Goal: Transaction & Acquisition: Book appointment/travel/reservation

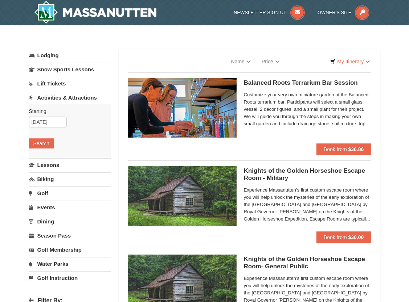
select select "10"
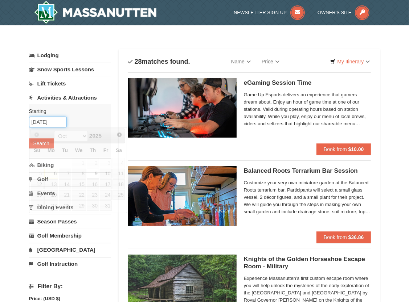
click at [59, 121] on input "[DATE]" at bounding box center [48, 122] width 38 height 11
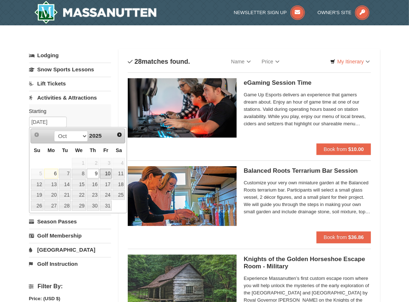
click at [107, 175] on link "10" at bounding box center [106, 174] width 12 height 10
type input "10/10/2025"
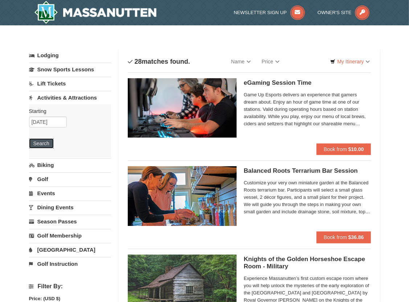
click at [46, 144] on button "Search" at bounding box center [41, 144] width 25 height 10
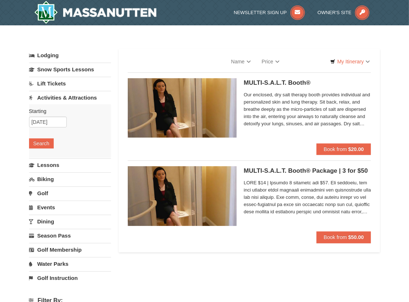
select select "10"
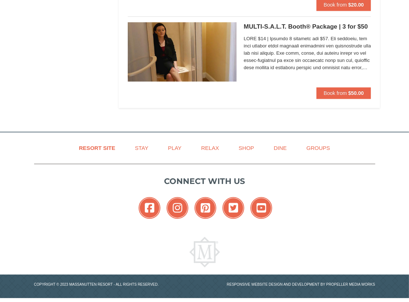
scroll to position [1485, 0]
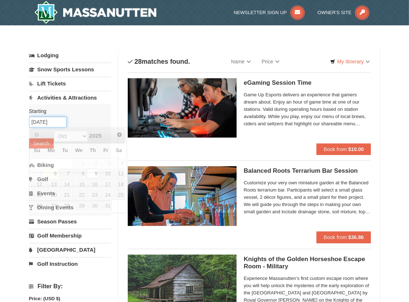
click at [64, 125] on input "[DATE]" at bounding box center [48, 122] width 38 height 11
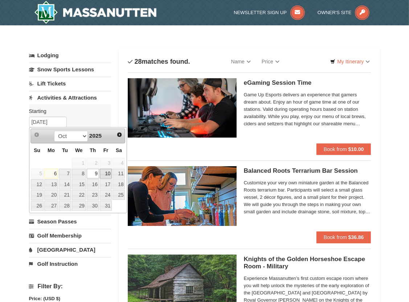
click at [106, 176] on link "10" at bounding box center [106, 174] width 12 height 10
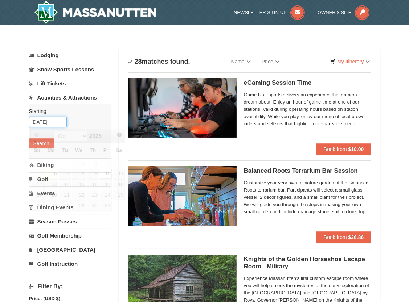
click at [53, 120] on input "10/10/2025" at bounding box center [48, 122] width 38 height 11
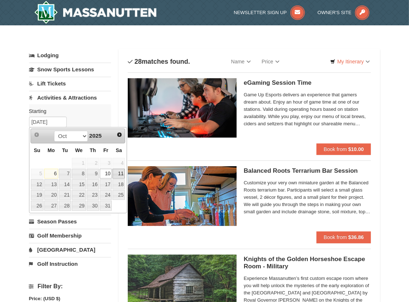
click at [119, 175] on link "11" at bounding box center [118, 174] width 12 height 10
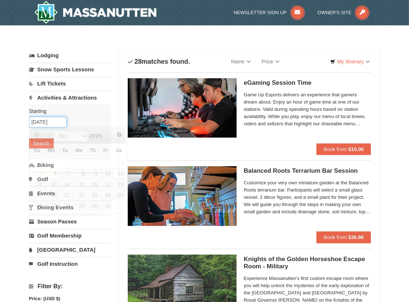
click at [61, 121] on input "10/11/2025" at bounding box center [48, 122] width 38 height 11
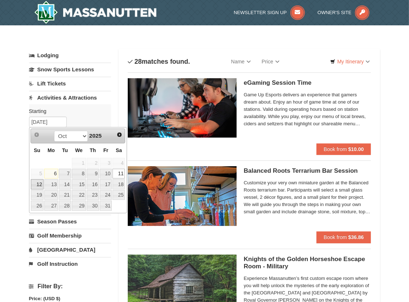
click at [37, 184] on link "12" at bounding box center [37, 184] width 13 height 10
type input "[DATE]"
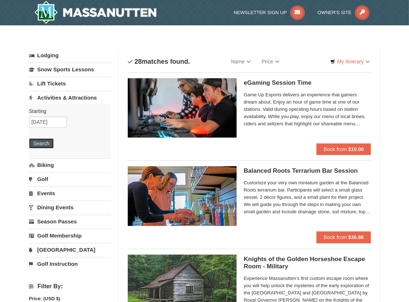
click at [37, 144] on button "Search" at bounding box center [41, 144] width 25 height 10
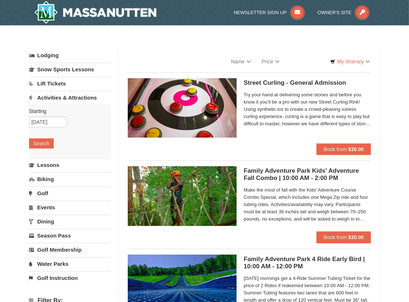
select select "10"
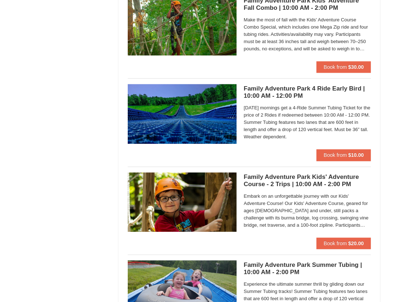
scroll to position [1595, 0]
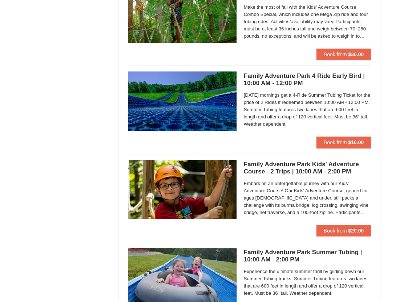
click at [280, 167] on h5 "Family Adventure Park Kids' Adventure Course - 2 Trips | 10:00 AM - 2:00 PM Mas…" at bounding box center [307, 168] width 127 height 15
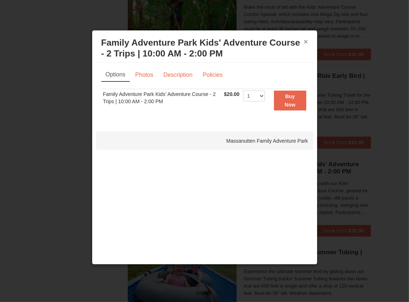
click at [307, 41] on button "×" at bounding box center [306, 41] width 4 height 7
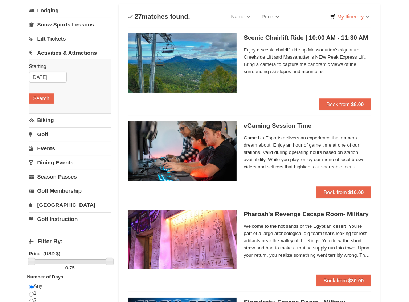
scroll to position [36, 0]
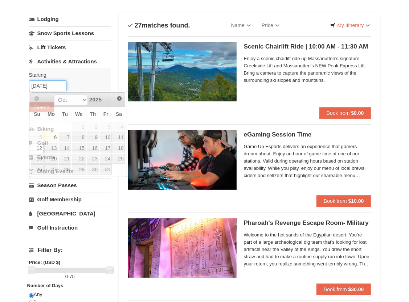
click at [50, 83] on input "10/12/2025" at bounding box center [48, 86] width 38 height 11
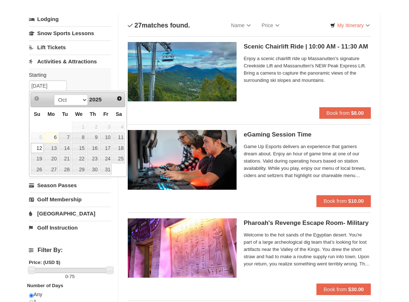
click at [40, 149] on link "12" at bounding box center [37, 148] width 13 height 10
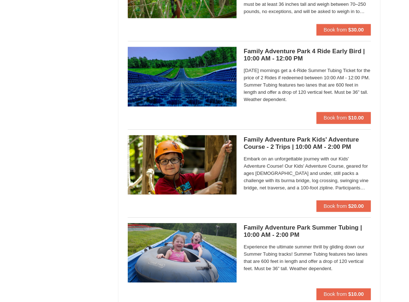
scroll to position [1632, 0]
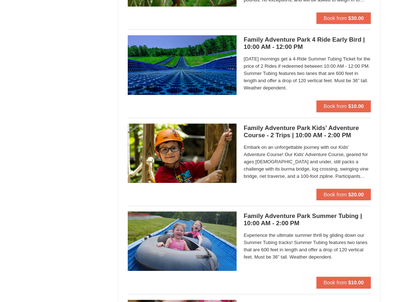
click at [285, 127] on h5 "Family Adventure Park Kids' Adventure Course - 2 Trips | 10:00 AM - 2:00 PM Mas…" at bounding box center [307, 132] width 127 height 15
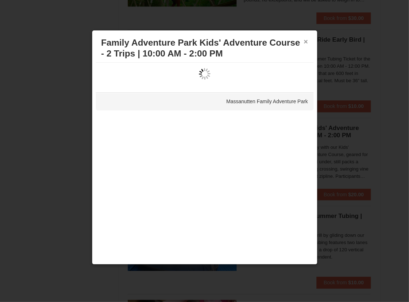
click at [307, 43] on button "×" at bounding box center [306, 41] width 4 height 7
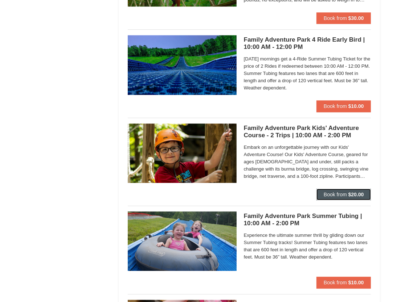
click at [336, 195] on span "Book from" at bounding box center [334, 195] width 23 height 6
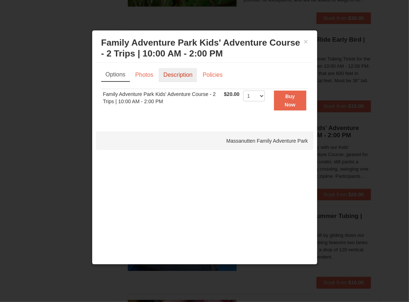
click at [190, 73] on link "Description" at bounding box center [177, 75] width 38 height 14
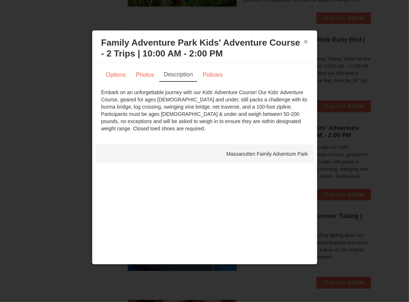
click at [305, 40] on button "×" at bounding box center [306, 41] width 4 height 7
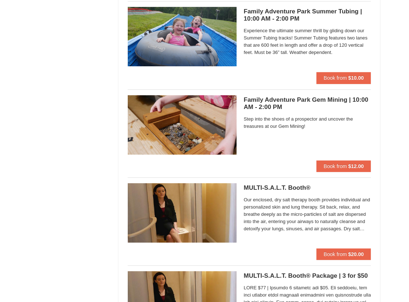
scroll to position [1849, 0]
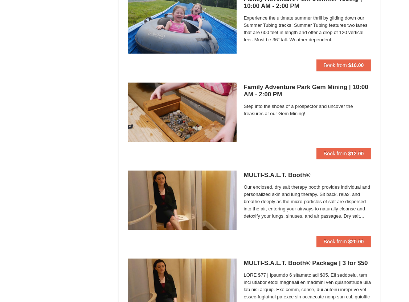
click at [304, 85] on h5 "Family Adventure Park Gem Mining | 10:00 AM - 2:00 PM Massanutten Family Advent…" at bounding box center [307, 91] width 127 height 15
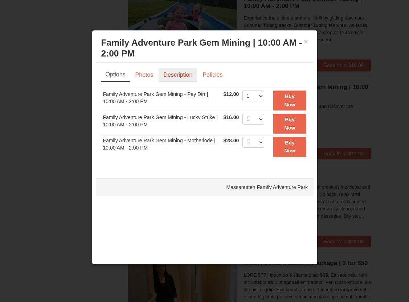
click at [172, 76] on link "Description" at bounding box center [177, 75] width 38 height 14
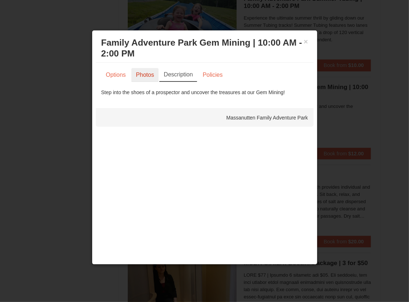
click at [146, 78] on link "Photos" at bounding box center [145, 75] width 28 height 14
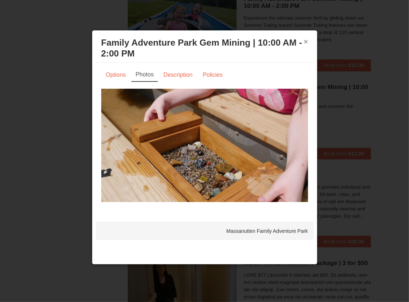
click at [305, 41] on button "×" at bounding box center [306, 41] width 4 height 7
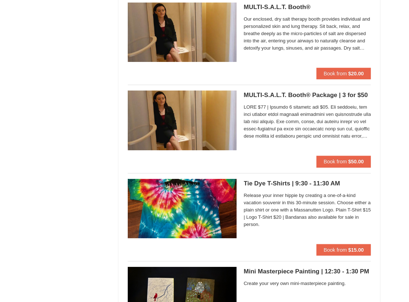
scroll to position [2103, 0]
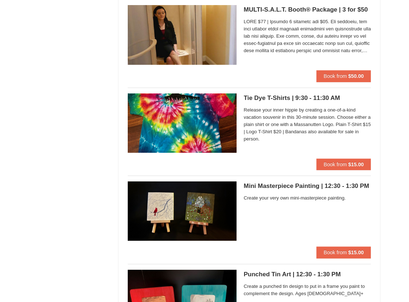
click at [306, 96] on h5 "Tie Dye T-Shirts | 9:30 - 11:30 AM Massanutten Classes and Workshops" at bounding box center [307, 98] width 127 height 7
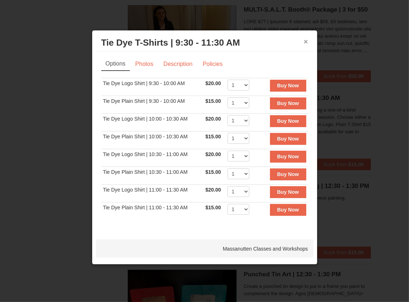
click at [305, 41] on button "×" at bounding box center [306, 41] width 4 height 7
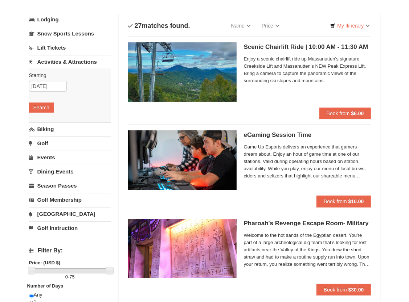
scroll to position [36, 0]
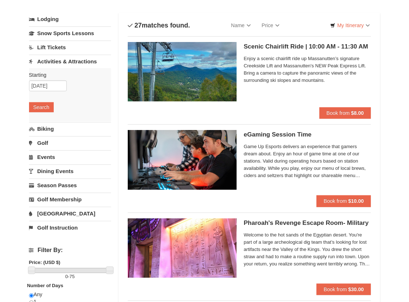
click at [48, 210] on link "[GEOGRAPHIC_DATA]" at bounding box center [70, 213] width 82 height 13
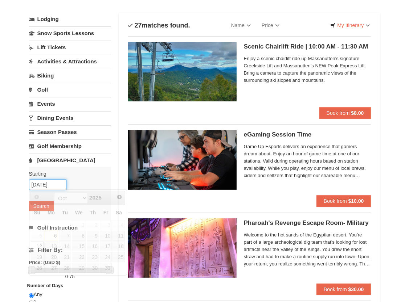
click at [59, 184] on input "[DATE]" at bounding box center [48, 184] width 38 height 11
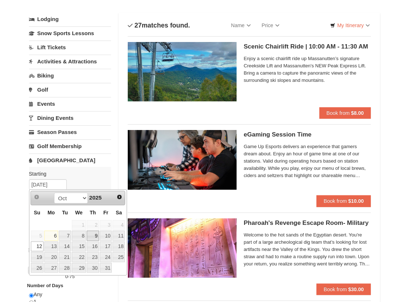
click at [91, 237] on link "9" at bounding box center [93, 236] width 12 height 10
type input "10/09/2025"
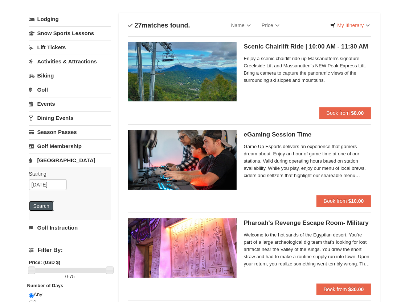
click at [39, 207] on button "Search" at bounding box center [41, 206] width 25 height 10
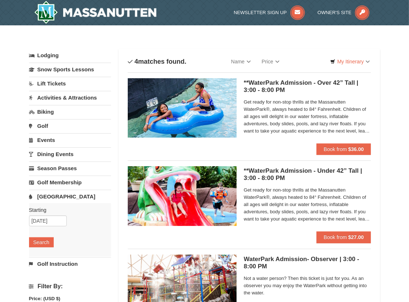
click at [60, 97] on link "Activities & Attractions" at bounding box center [70, 97] width 82 height 13
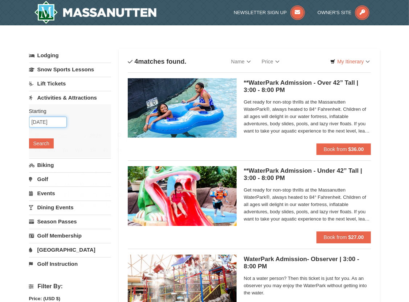
click at [59, 122] on input "10/09/2025" at bounding box center [48, 122] width 38 height 11
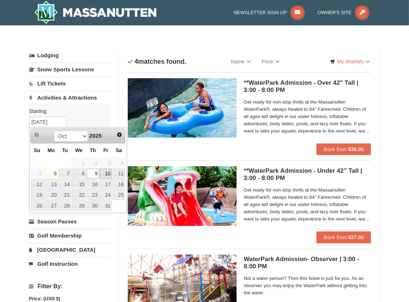
click at [104, 174] on link "10" at bounding box center [106, 174] width 12 height 10
type input "10/10/2025"
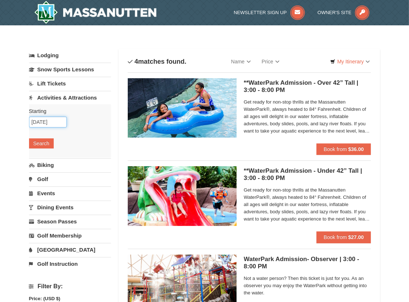
click at [61, 120] on input "10/10/2025" at bounding box center [48, 122] width 38 height 11
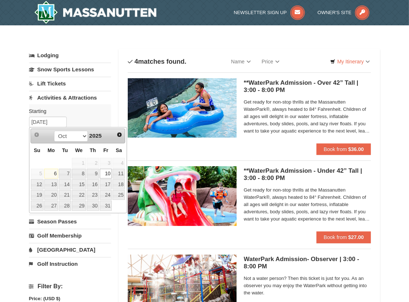
click at [93, 119] on div "Starting Please format dates MM/DD/YYYY Please format dates MM/DD/YYYY 10/10/20…" at bounding box center [70, 130] width 82 height 53
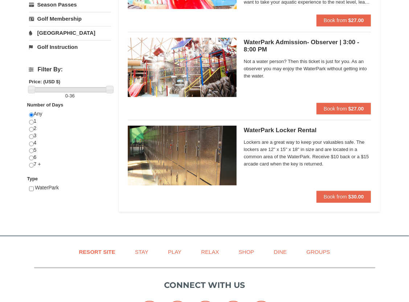
scroll to position [218, 0]
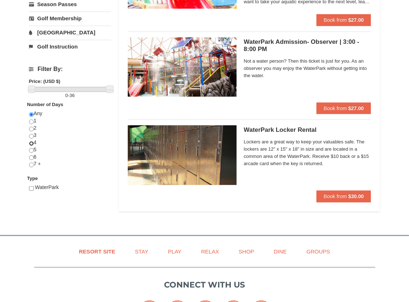
click at [31, 143] on input "radio" at bounding box center [31, 143] width 5 height 5
radio input "true"
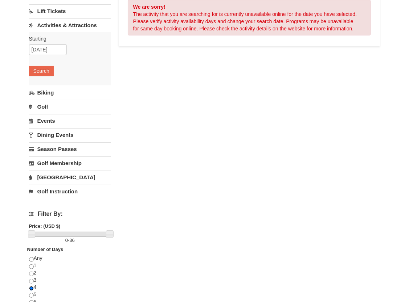
scroll to position [0, 0]
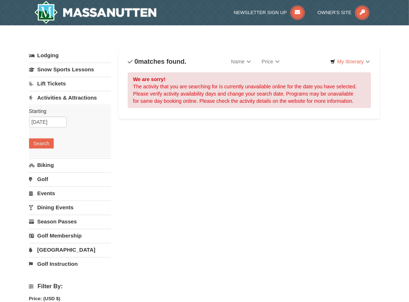
click at [73, 94] on link "Activities & Attractions" at bounding box center [70, 97] width 82 height 13
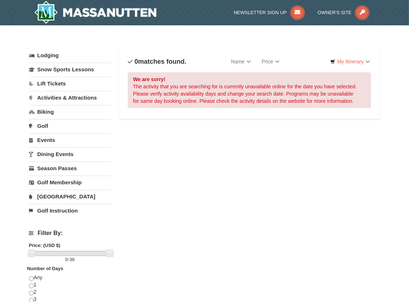
click at [53, 139] on link "Events" at bounding box center [70, 139] width 82 height 13
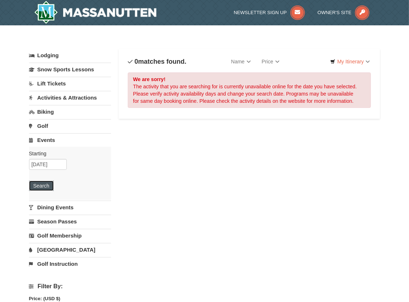
click at [41, 185] on button "Search" at bounding box center [41, 186] width 25 height 10
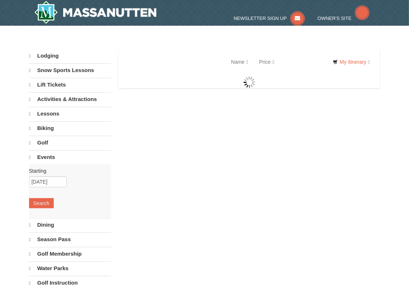
select select "10"
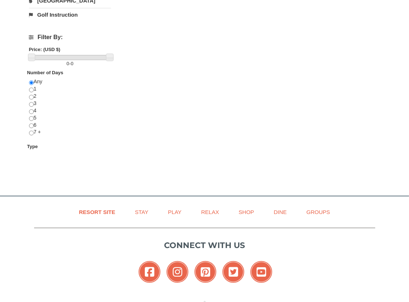
scroll to position [254, 0]
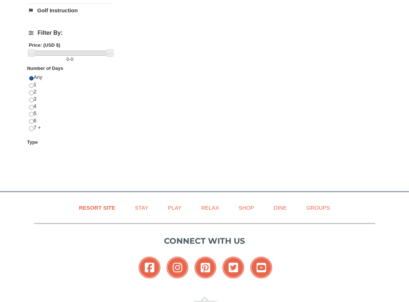
click at [30, 78] on input "radio" at bounding box center [31, 78] width 5 height 5
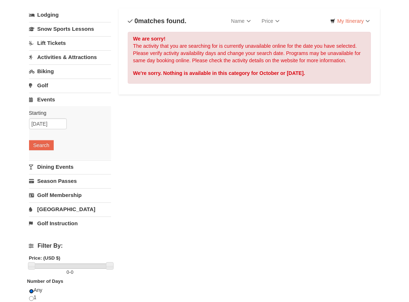
scroll to position [0, 0]
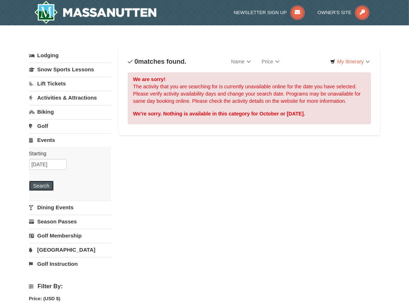
click at [41, 185] on button "Search" at bounding box center [41, 186] width 25 height 10
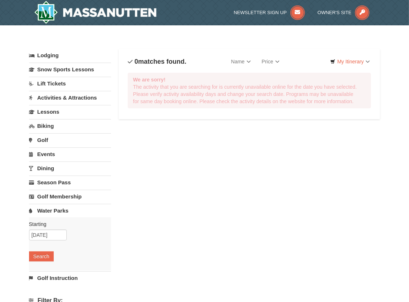
select select "10"
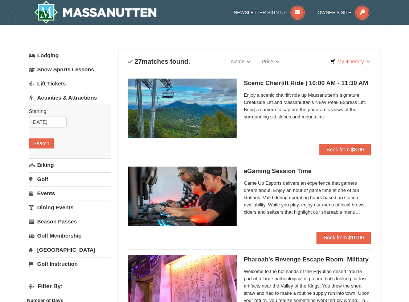
scroll to position [36, 0]
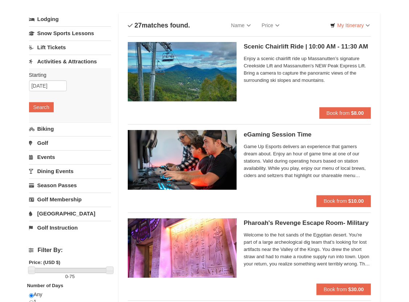
click at [294, 46] on h5 "Scenic Chairlift Ride | 10:00 AM - 11:30 AM Massanutten Scenic Chairlift Rides" at bounding box center [307, 46] width 127 height 7
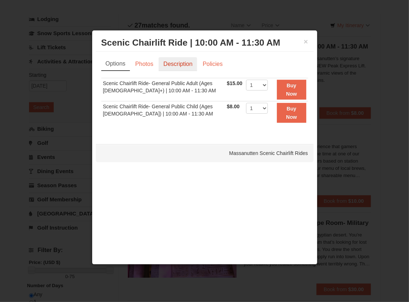
click at [174, 66] on link "Description" at bounding box center [177, 64] width 38 height 14
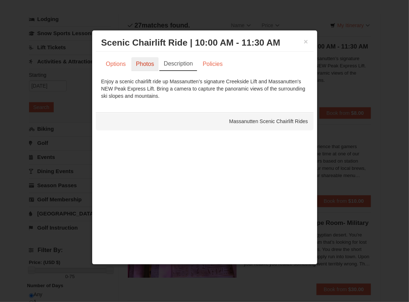
click at [150, 65] on link "Photos" at bounding box center [145, 64] width 28 height 14
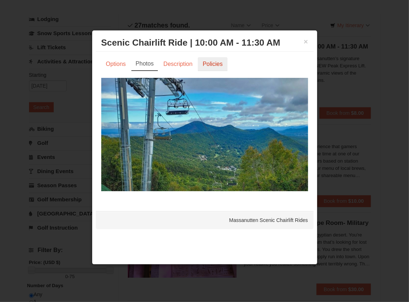
click at [209, 66] on link "Policies" at bounding box center [212, 64] width 29 height 14
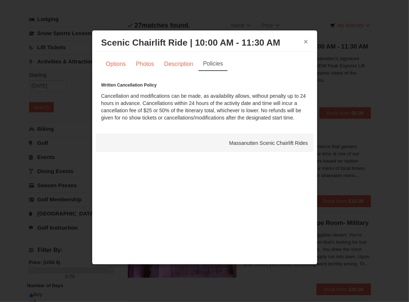
click at [305, 42] on button "×" at bounding box center [306, 41] width 4 height 7
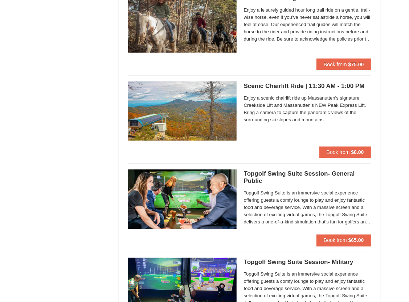
scroll to position [870, 0]
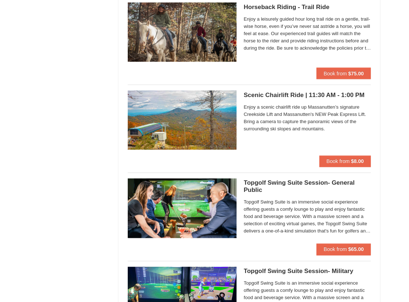
click at [280, 95] on h5 "Scenic Chairlift Ride | 11:30 AM - 1:00 PM Massanutten Scenic Chairlift Rides" at bounding box center [307, 95] width 127 height 7
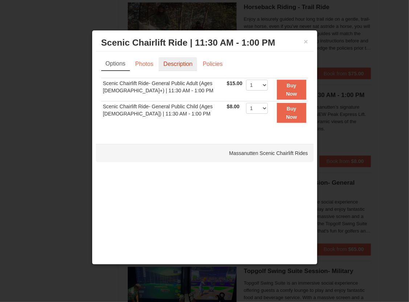
click at [166, 62] on link "Description" at bounding box center [177, 64] width 38 height 14
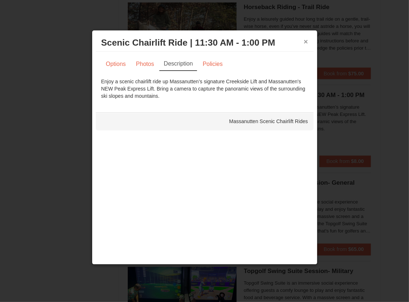
click at [305, 42] on button "×" at bounding box center [306, 41] width 4 height 7
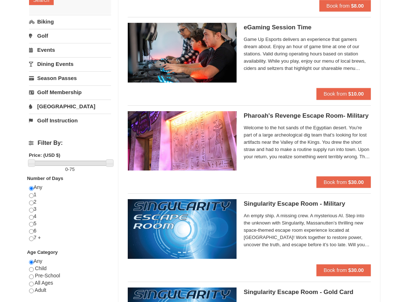
scroll to position [145, 0]
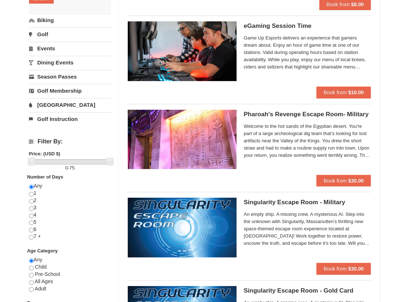
click at [47, 105] on link "[GEOGRAPHIC_DATA]" at bounding box center [70, 104] width 82 height 13
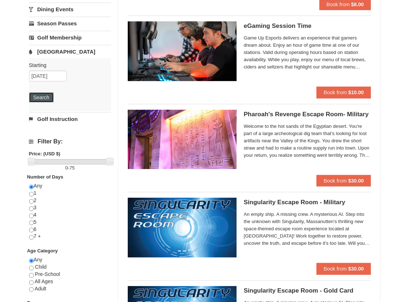
click at [48, 96] on button "Search" at bounding box center [41, 97] width 25 height 10
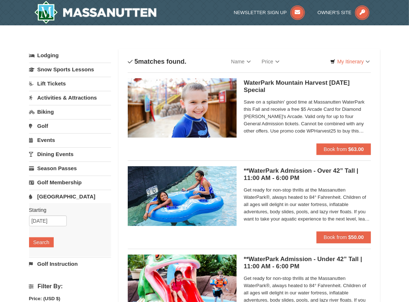
click at [42, 124] on link "Golf" at bounding box center [70, 125] width 82 height 13
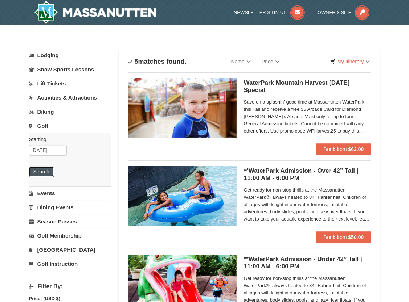
click at [43, 176] on button "Search" at bounding box center [41, 172] width 25 height 10
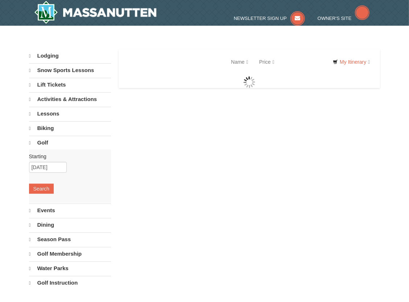
select select "10"
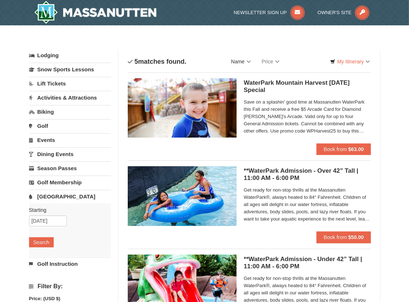
click at [250, 63] on link "Name" at bounding box center [241, 61] width 30 height 15
click at [242, 78] on link "Name (A to Z)" at bounding box center [255, 76] width 58 height 9
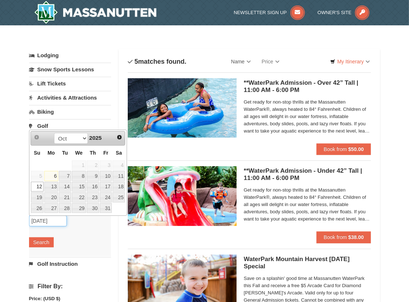
drag, startPoint x: 60, startPoint y: 218, endPoint x: 11, endPoint y: 219, distance: 49.0
click at [11, 219] on div "× Categories List Filter My Itinerary Questions? 1-540-289-9441 Lodging Arrival…" at bounding box center [204, 279] width 409 height 508
click at [225, 56] on link "Sort By" at bounding box center [177, 61] width 98 height 15
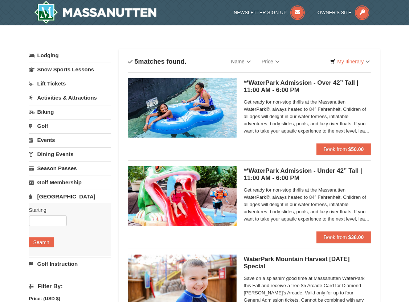
click at [249, 61] on link "Name" at bounding box center [241, 61] width 30 height 15
click at [247, 76] on link "Name (A to Z)" at bounding box center [255, 76] width 58 height 9
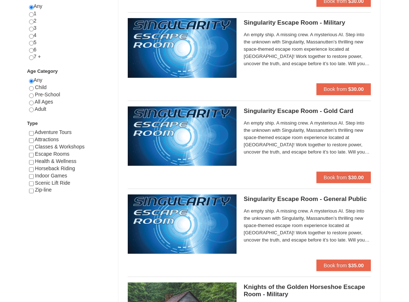
scroll to position [326, 0]
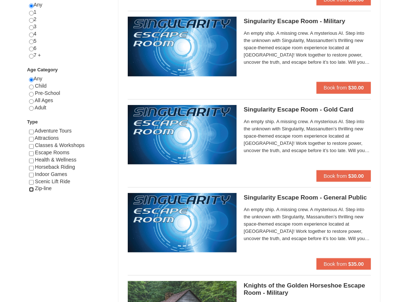
click at [30, 189] on input "checkbox" at bounding box center [31, 189] width 5 height 5
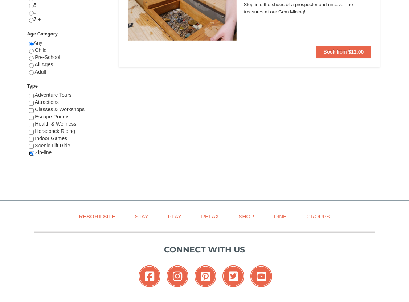
scroll to position [363, 0]
click at [30, 152] on input "checkbox" at bounding box center [31, 153] width 5 height 5
checkbox input "false"
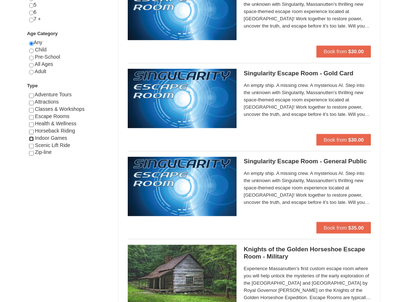
click at [30, 137] on input "checkbox" at bounding box center [31, 139] width 5 height 5
checkbox input "true"
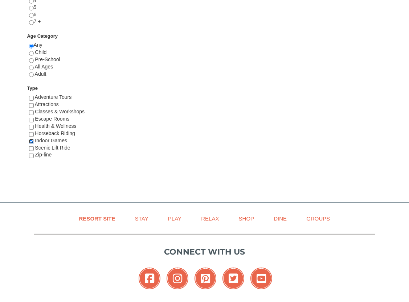
scroll to position [399, 0]
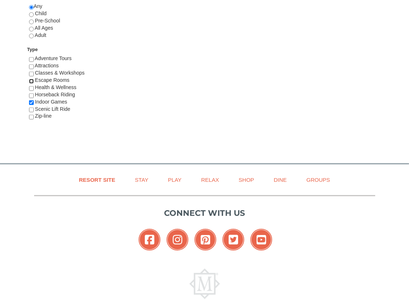
click at [32, 80] on input "checkbox" at bounding box center [31, 81] width 5 height 5
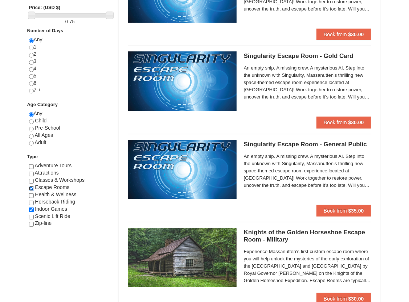
scroll to position [326, 0]
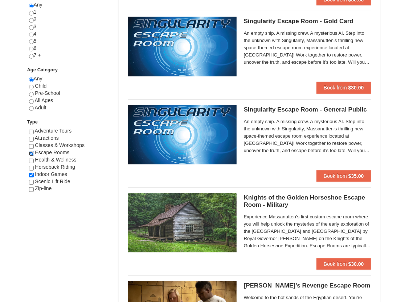
click at [30, 153] on input "checkbox" at bounding box center [31, 154] width 5 height 5
checkbox input "false"
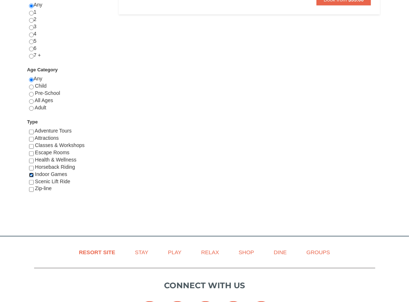
click at [29, 174] on input "checkbox" at bounding box center [31, 175] width 5 height 5
checkbox input "false"
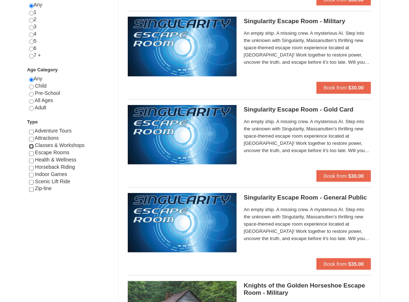
click at [32, 144] on input "checkbox" at bounding box center [31, 146] width 5 height 5
checkbox input "true"
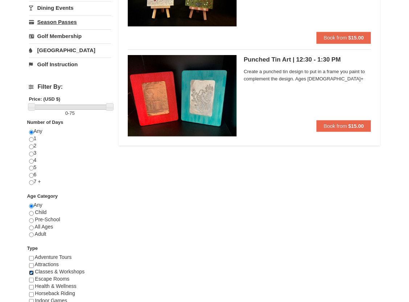
scroll to position [218, 0]
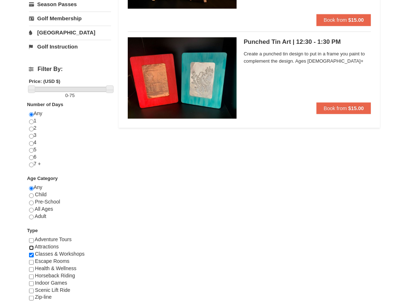
click at [32, 248] on input "checkbox" at bounding box center [31, 248] width 5 height 5
checkbox input "true"
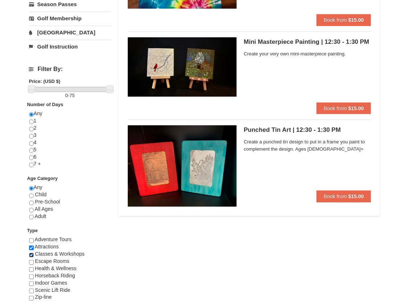
click at [32, 256] on input "checkbox" at bounding box center [31, 255] width 5 height 5
checkbox input "false"
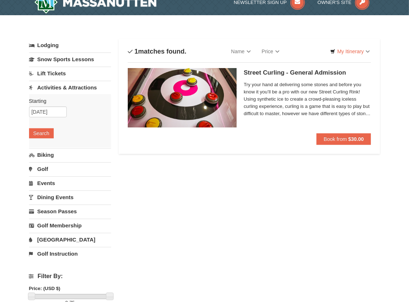
scroll to position [0, 0]
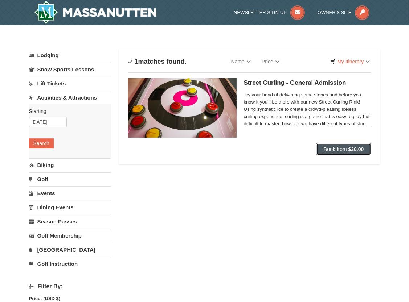
click at [334, 150] on span "Book from" at bounding box center [334, 149] width 23 height 6
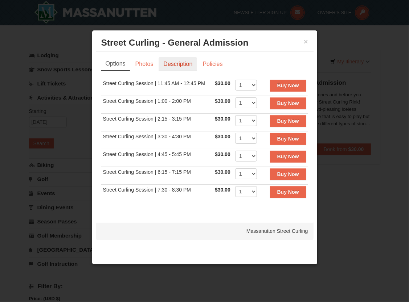
click at [179, 59] on link "Description" at bounding box center [177, 64] width 38 height 14
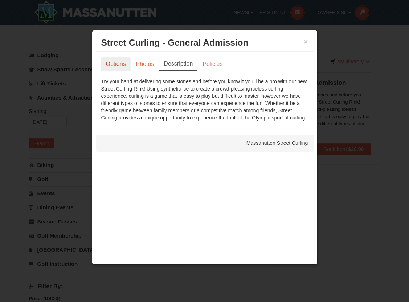
click at [112, 69] on link "Options" at bounding box center [115, 64] width 29 height 14
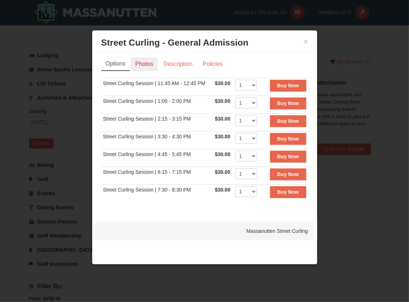
click at [152, 67] on link "Photos" at bounding box center [145, 64] width 28 height 14
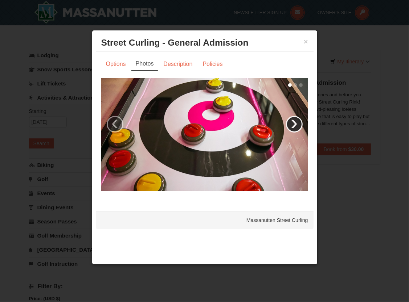
click at [293, 122] on link "›" at bounding box center [294, 124] width 17 height 17
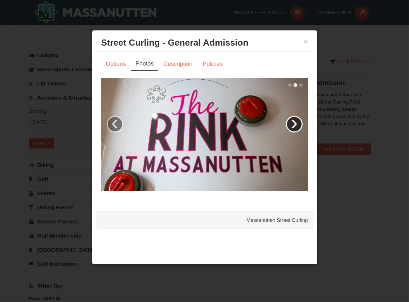
click at [298, 121] on link "›" at bounding box center [294, 124] width 17 height 17
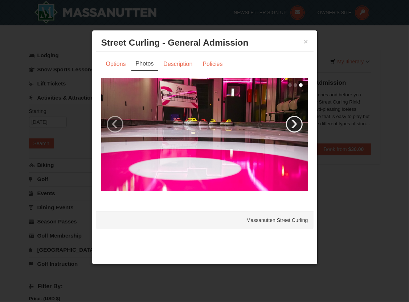
click at [298, 121] on link "›" at bounding box center [294, 124] width 17 height 17
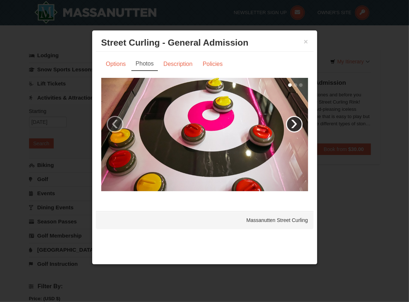
click at [298, 121] on link "›" at bounding box center [294, 124] width 17 height 17
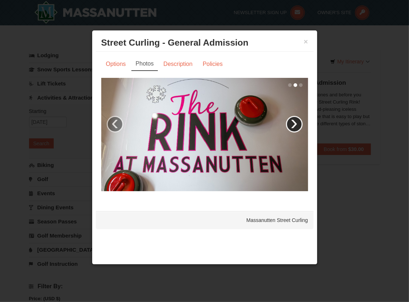
click at [298, 121] on link "›" at bounding box center [294, 124] width 17 height 17
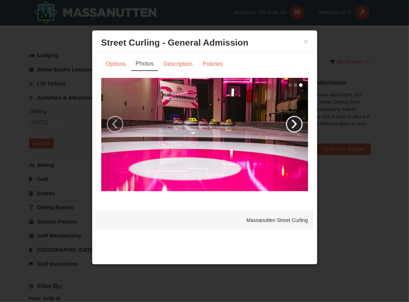
click at [300, 121] on link "›" at bounding box center [294, 124] width 17 height 17
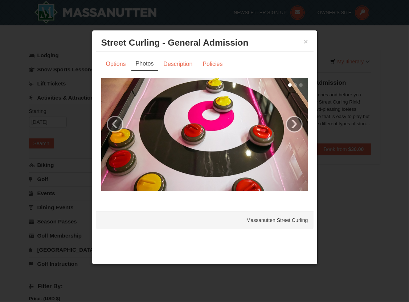
click at [308, 41] on div "× Street Curling - General Admission [GEOGRAPHIC_DATA] Curling" at bounding box center [205, 43] width 218 height 18
click at [304, 41] on button "×" at bounding box center [306, 41] width 4 height 7
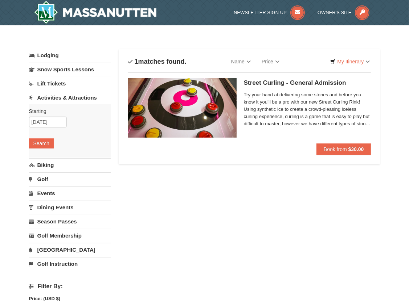
click at [76, 96] on link "Activities & Attractions" at bounding box center [70, 97] width 82 height 13
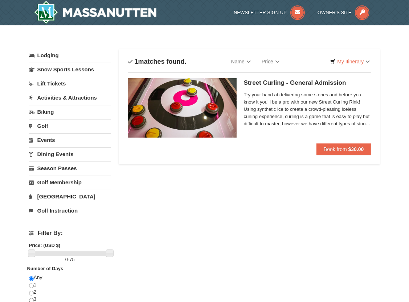
click at [80, 96] on link "Activities & Attractions" at bounding box center [70, 97] width 82 height 13
